Goal: Information Seeking & Learning: Check status

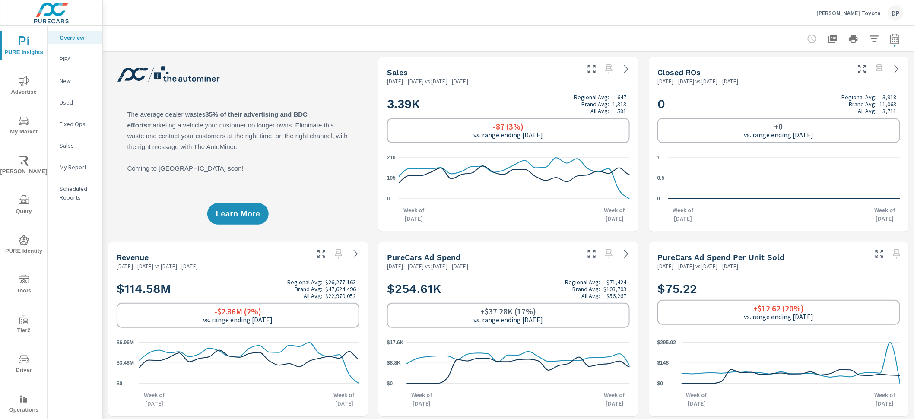
scroll to position [21, 0]
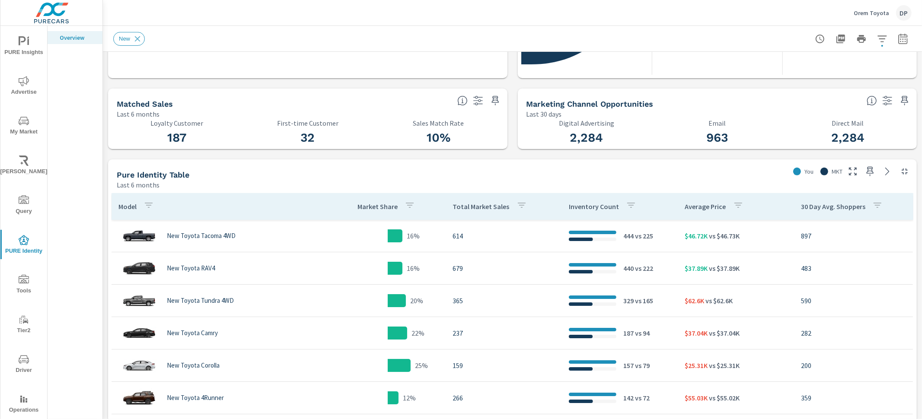
scroll to position [273, 0]
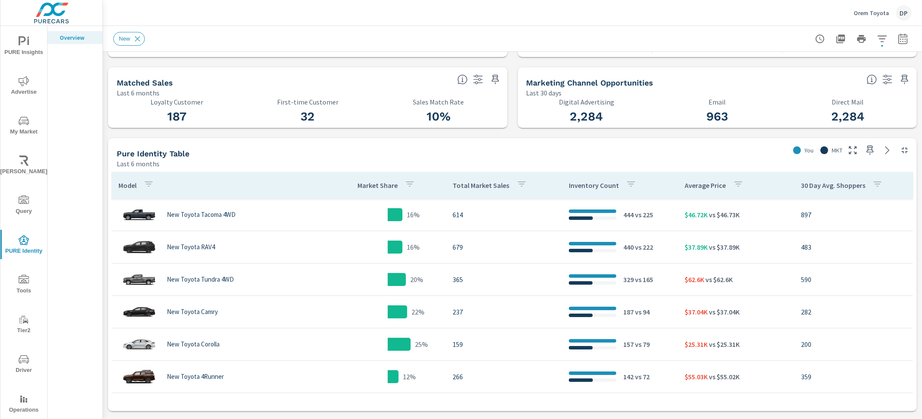
click at [21, 48] on span "PURE Insights" at bounding box center [23, 46] width 41 height 21
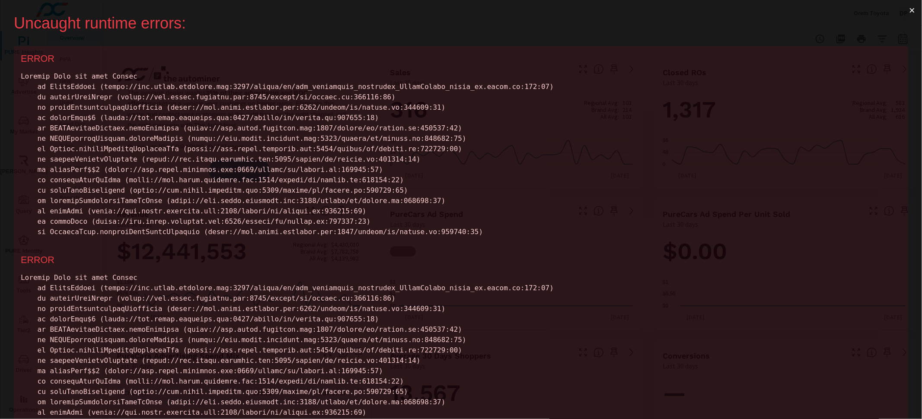
click at [905, 13] on button "×" at bounding box center [912, 10] width 20 height 21
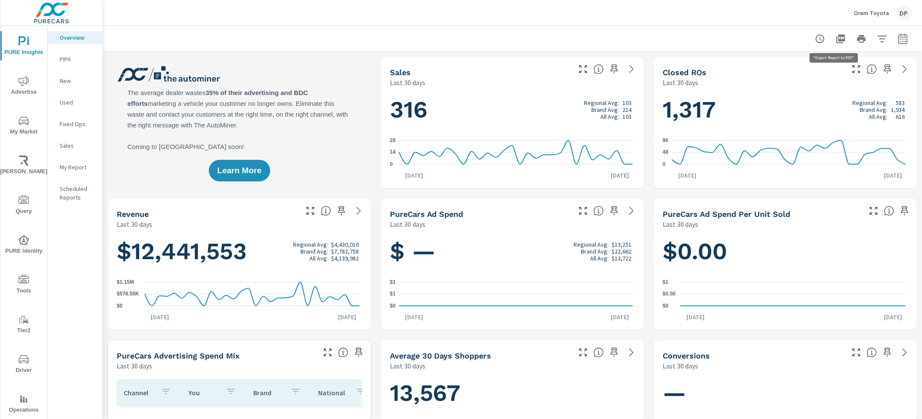
click at [836, 38] on icon "button" at bounding box center [840, 39] width 9 height 9
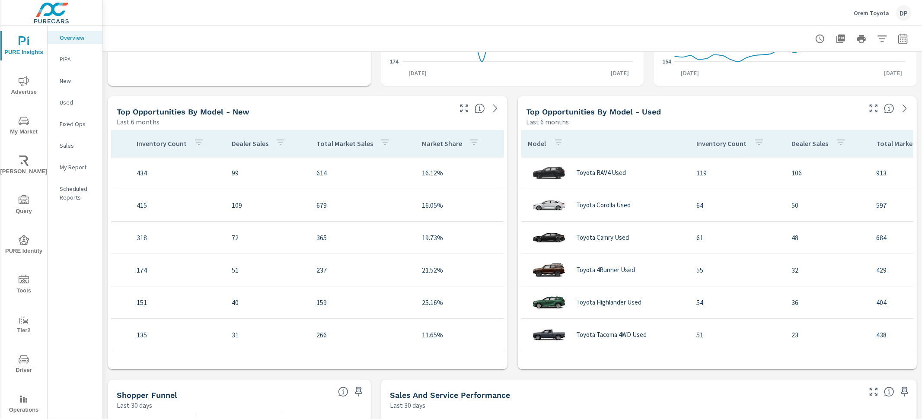
scroll to position [521, 0]
